Goal: Task Accomplishment & Management: Manage account settings

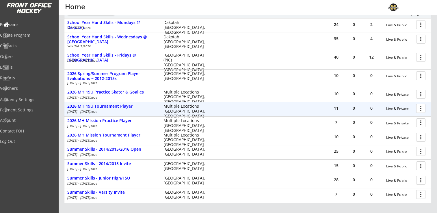
scroll to position [84, 0]
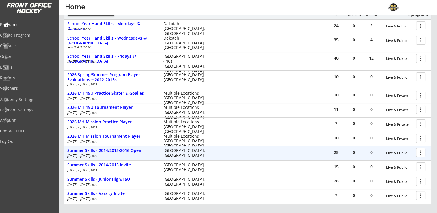
click at [426, 150] on div at bounding box center [421, 152] width 10 height 10
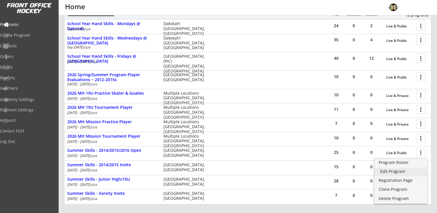
click at [399, 173] on div "Edit Program" at bounding box center [400, 171] width 41 height 4
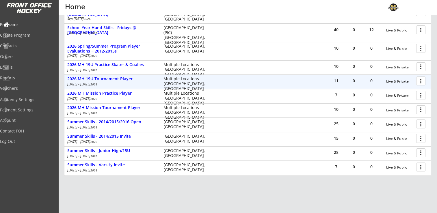
scroll to position [113, 0]
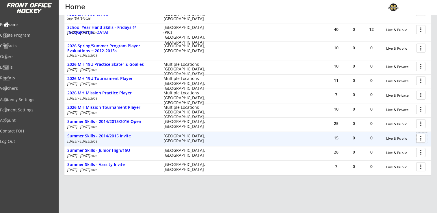
click at [419, 137] on div at bounding box center [421, 138] width 10 height 10
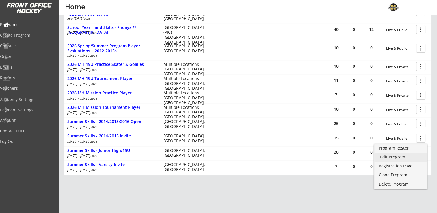
click at [395, 158] on div "Edit Program" at bounding box center [400, 157] width 41 height 4
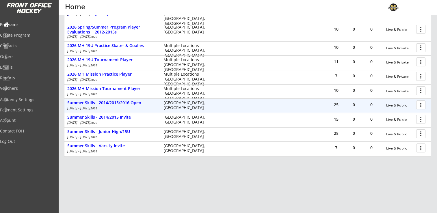
scroll to position [142, 0]
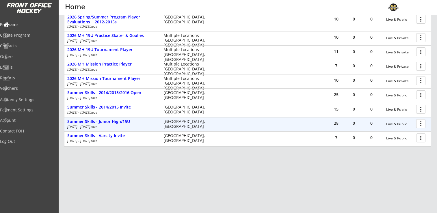
click at [422, 123] on div at bounding box center [421, 123] width 10 height 10
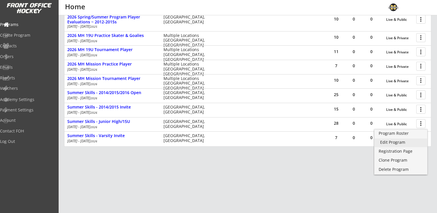
click at [395, 141] on div "Edit Program" at bounding box center [400, 142] width 41 height 4
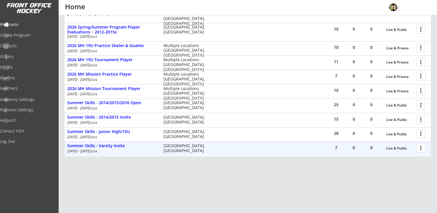
scroll to position [142, 0]
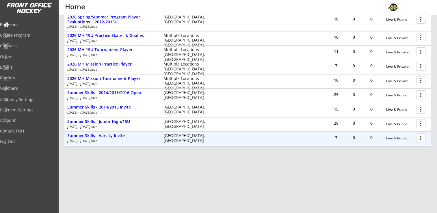
click at [425, 136] on div at bounding box center [421, 137] width 10 height 10
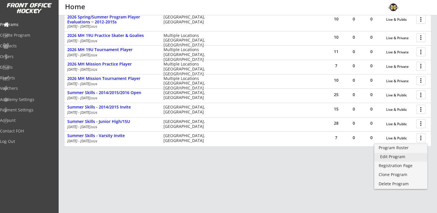
click at [398, 157] on div "Edit Program" at bounding box center [400, 157] width 41 height 4
